Goal: Complete application form

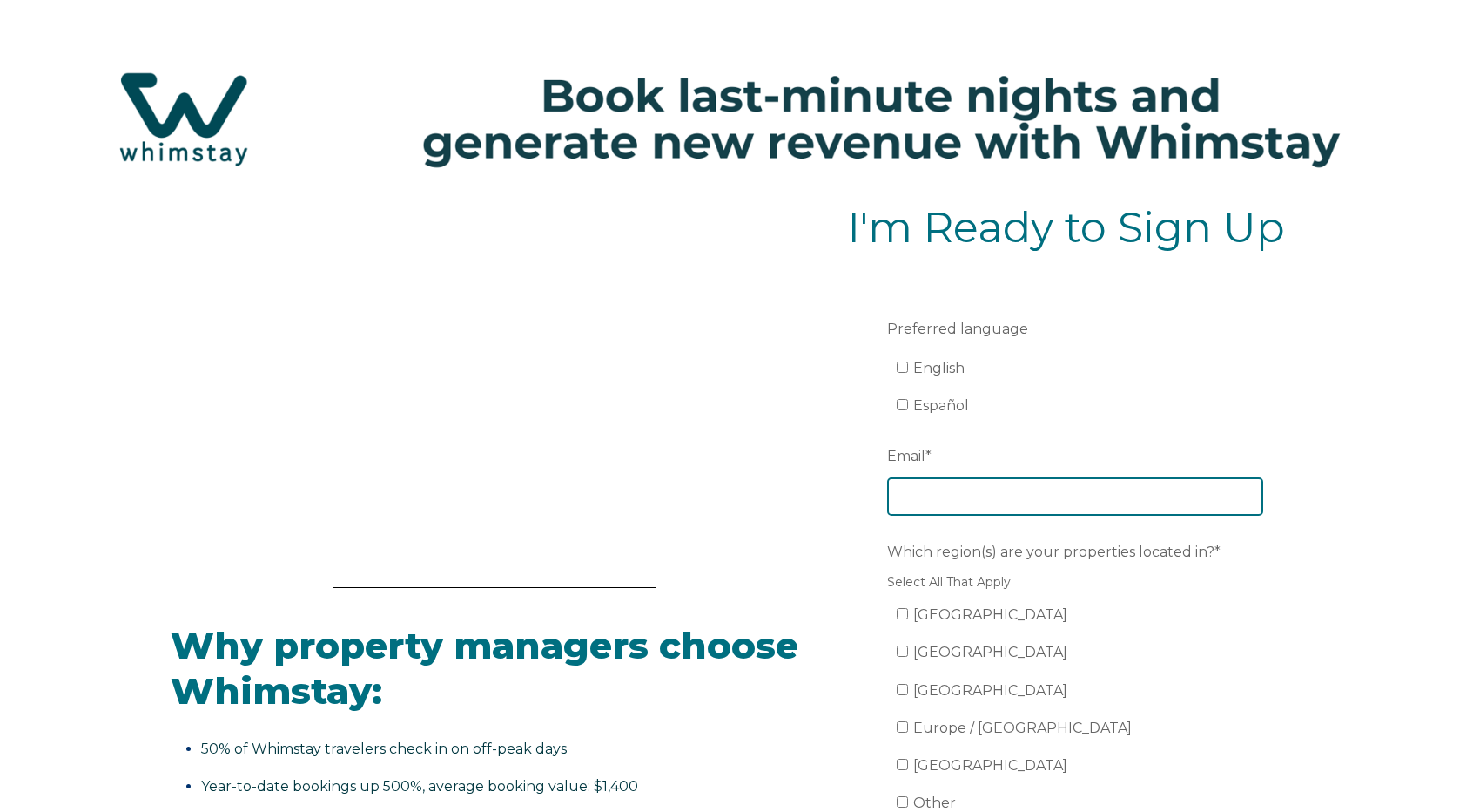
click at [972, 494] on input "Email *" at bounding box center [1075, 496] width 376 height 39
type input "[EMAIL_ADDRESS][DOMAIN_NAME]"
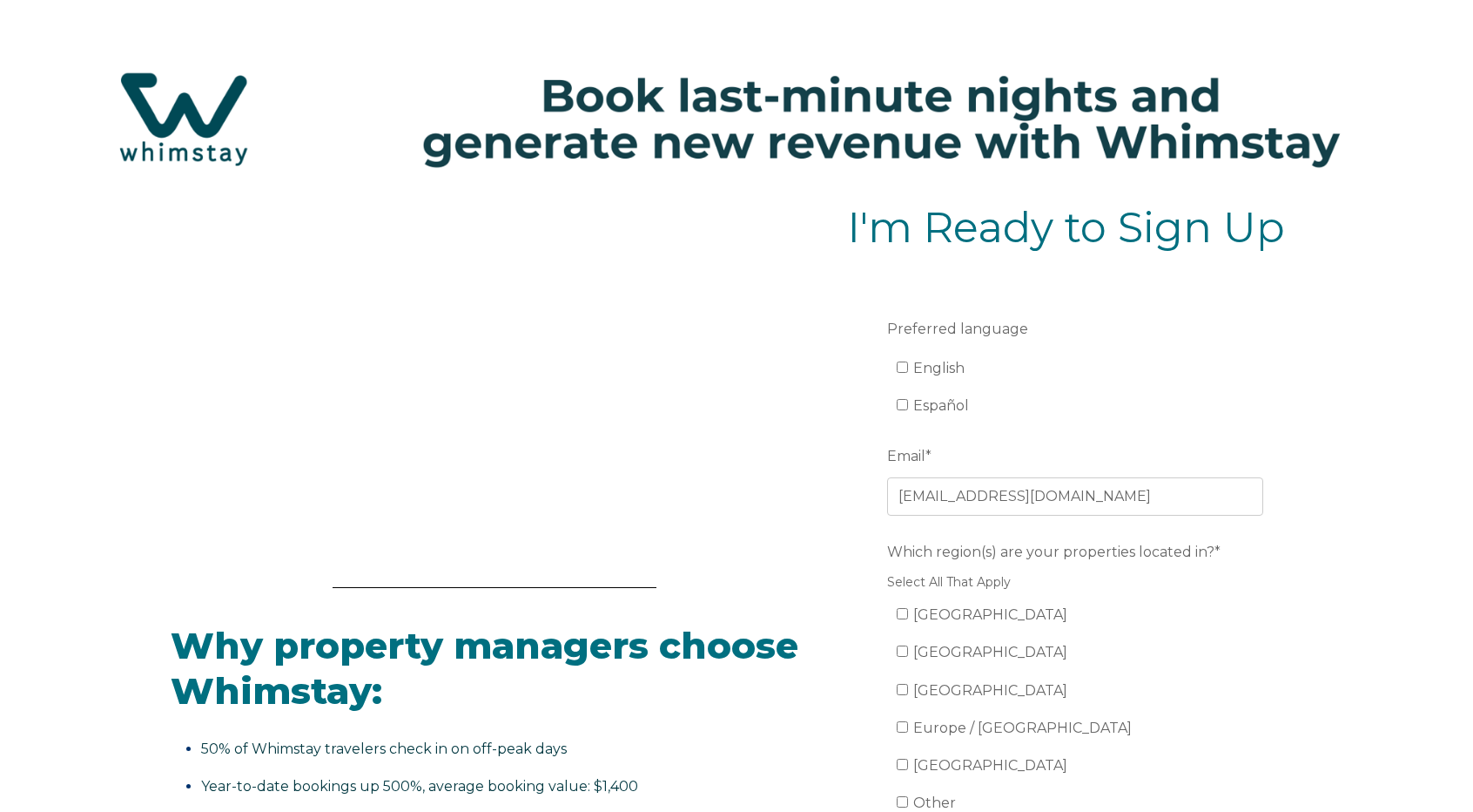
click at [943, 369] on span "English" at bounding box center [939, 368] width 51 height 16
click at [908, 369] on input "English" at bounding box center [903, 367] width 12 height 12
checkbox input "true"
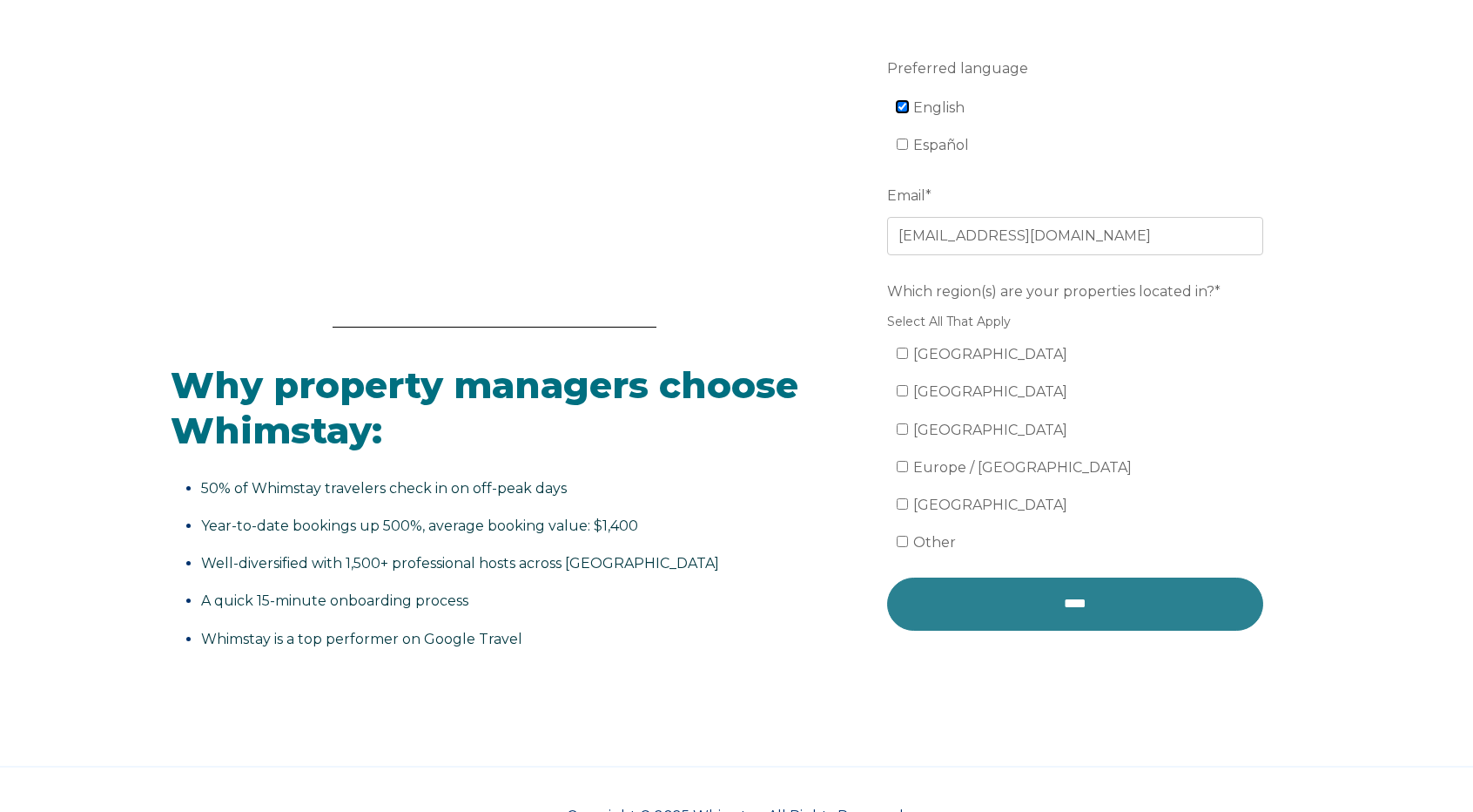
scroll to position [261, 0]
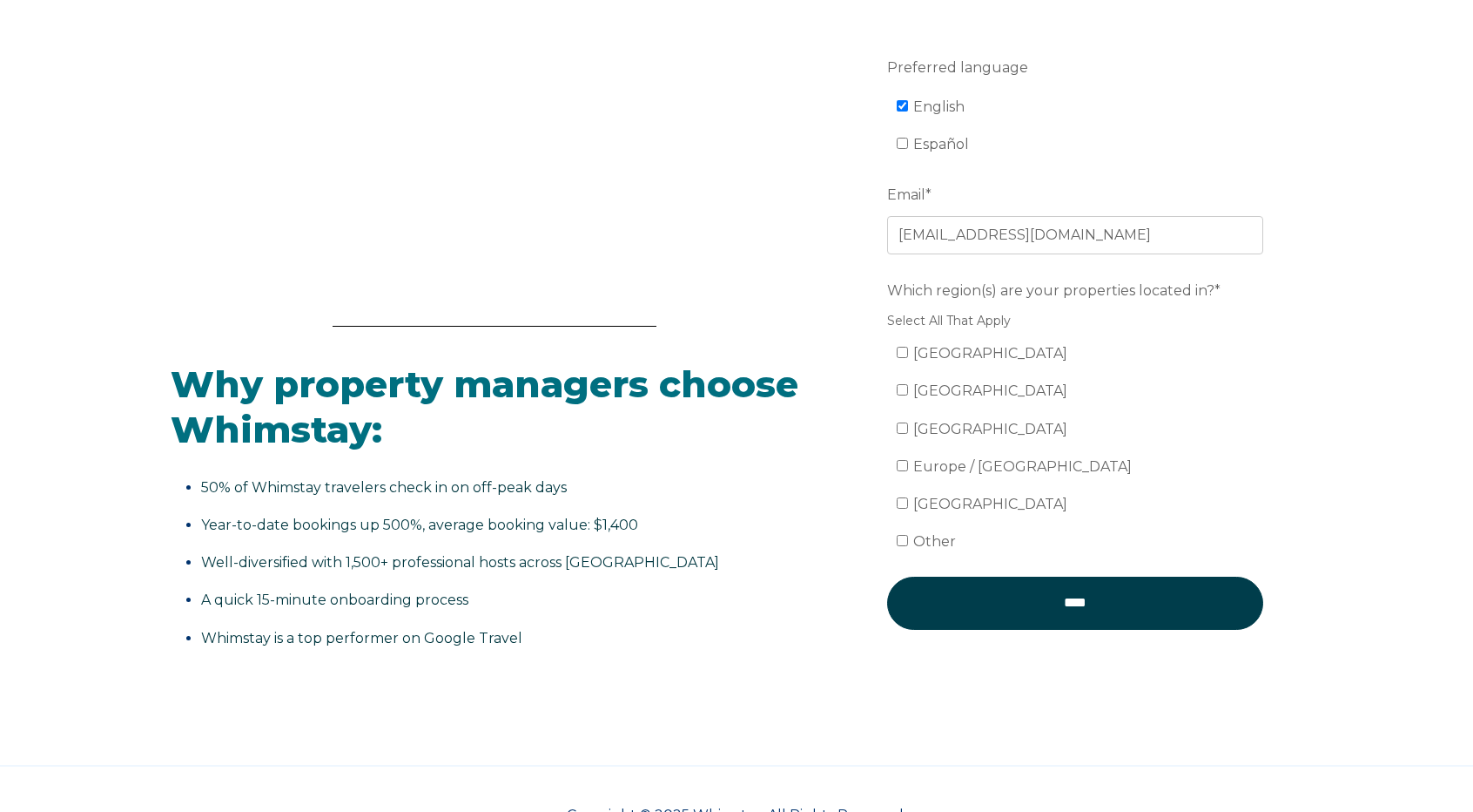
click at [943, 351] on span "[GEOGRAPHIC_DATA]" at bounding box center [990, 352] width 154 height 16
click at [908, 351] on input "[GEOGRAPHIC_DATA]" at bounding box center [903, 352] width 12 height 12
checkbox input "true"
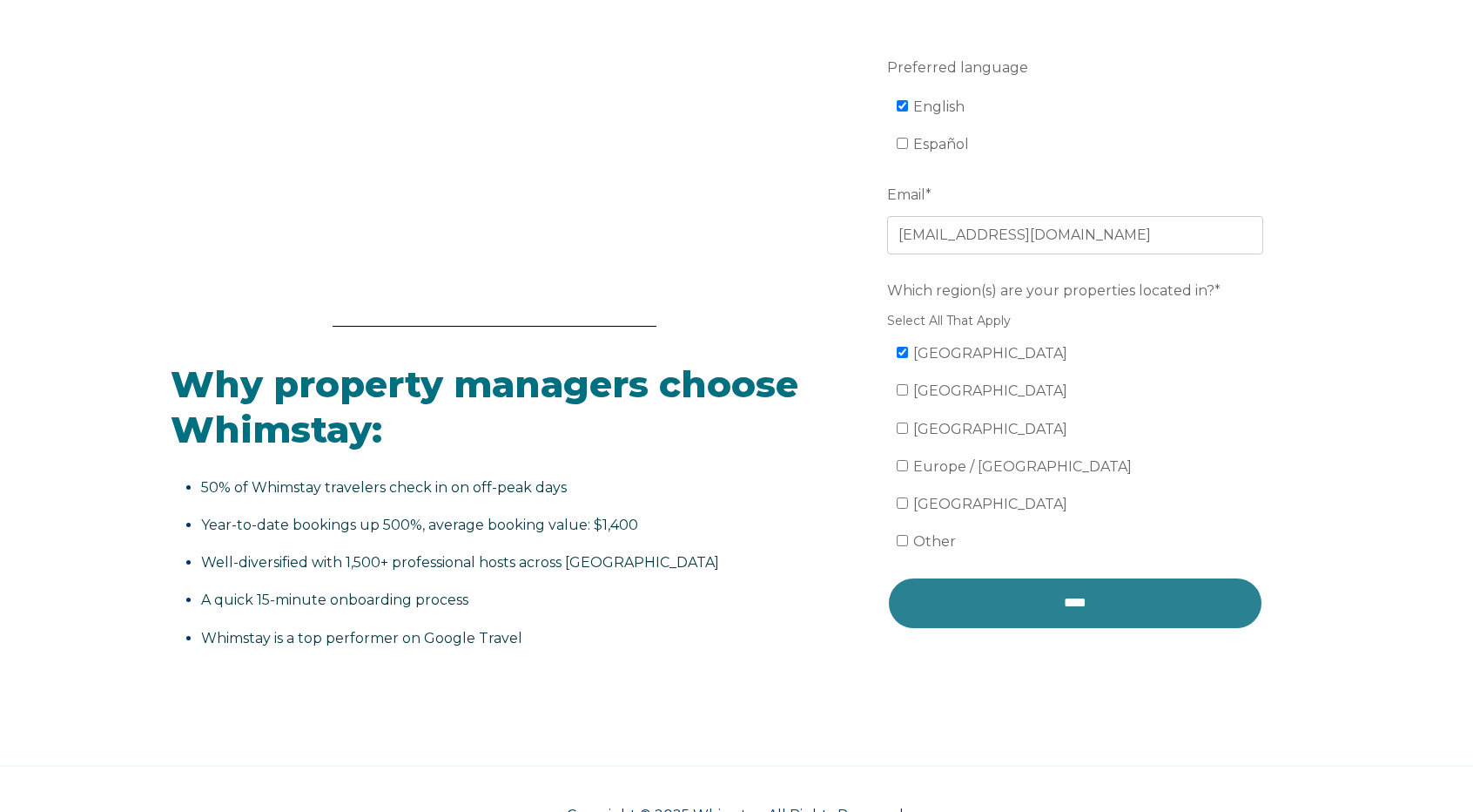
click at [1092, 611] on input "****" at bounding box center [1075, 603] width 376 height 52
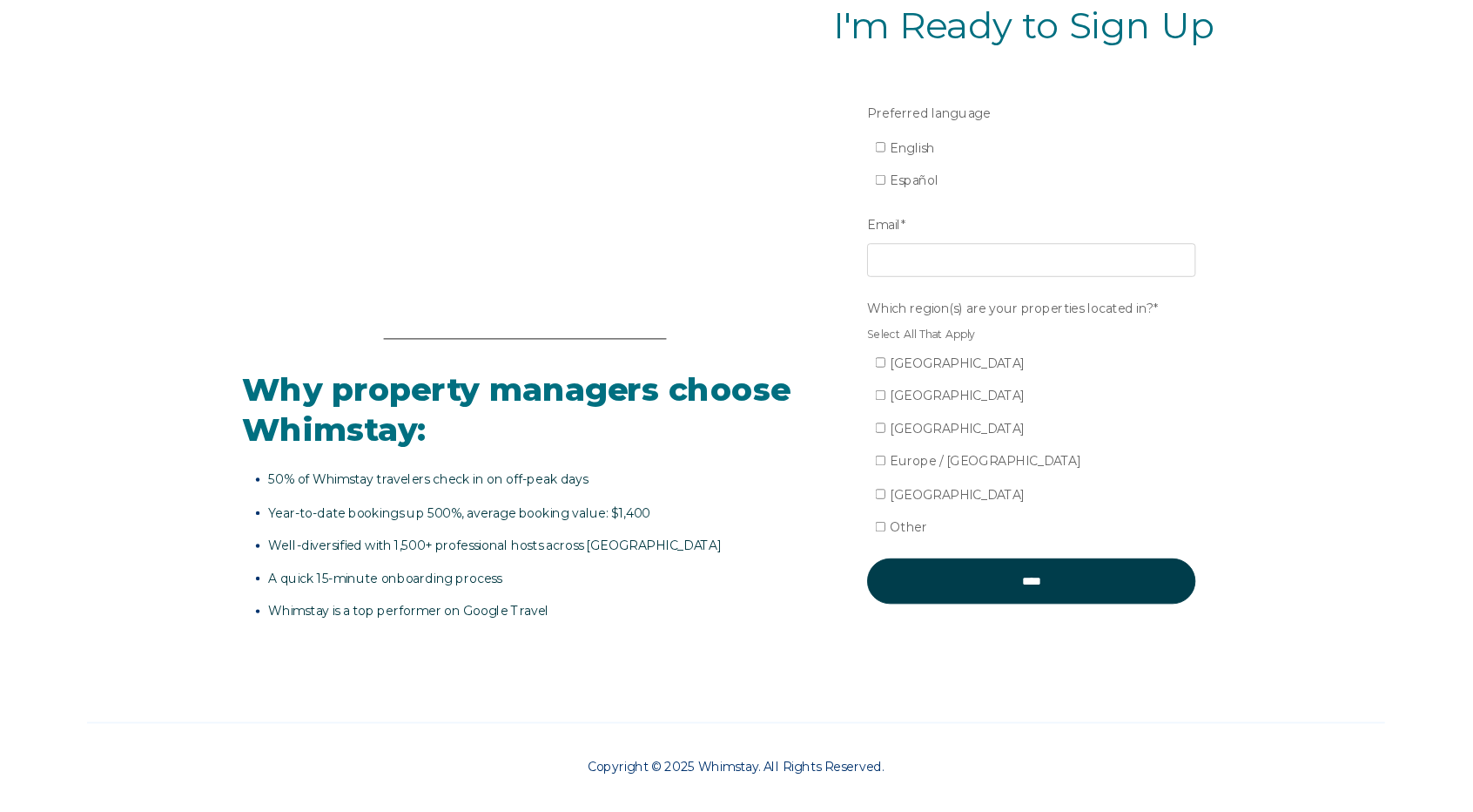
scroll to position [260, 0]
